Goal: Obtain resource: Download file/media

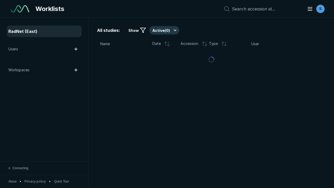
scroll to position [1427, 2177]
